Goal: Information Seeking & Learning: Check status

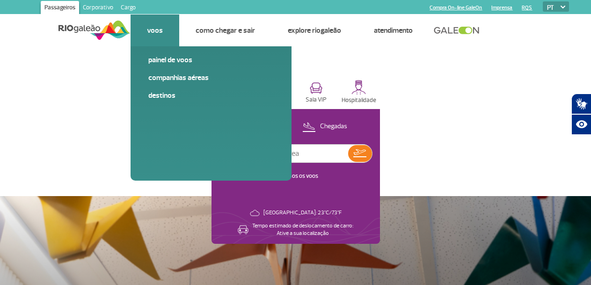
click at [154, 32] on link "Voos" at bounding box center [155, 30] width 16 height 9
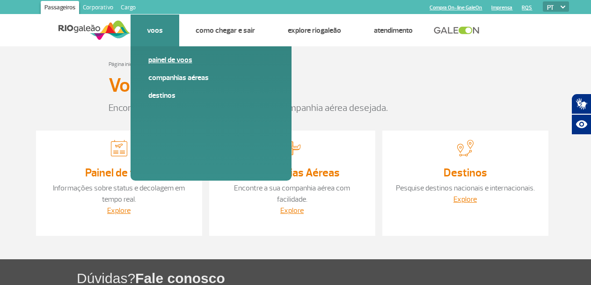
click at [160, 60] on link "Painel de voos" at bounding box center [210, 60] width 125 height 10
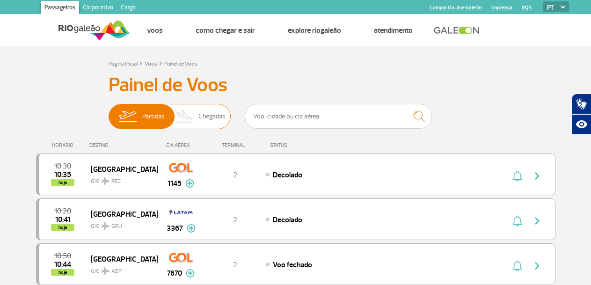
click at [201, 114] on span "Chegadas" at bounding box center [211, 116] width 27 height 24
click at [109, 112] on input "Partidas Chegadas" at bounding box center [109, 112] width 0 height 0
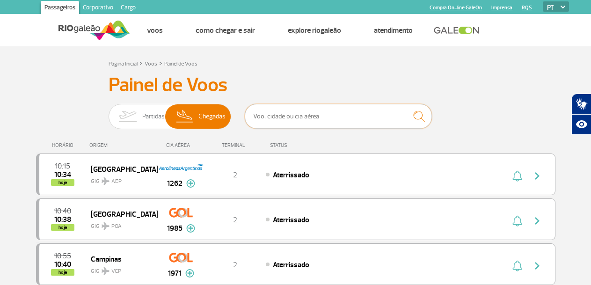
click at [318, 114] on input "text" at bounding box center [338, 116] width 187 height 25
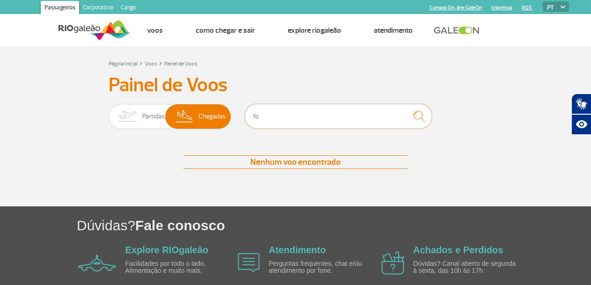
click at [275, 114] on input "fo" at bounding box center [338, 116] width 187 height 25
click at [258, 118] on input "fo5900" at bounding box center [338, 116] width 187 height 25
click at [276, 122] on input "f05900" at bounding box center [338, 116] width 187 height 25
type input "flybond"
